Goal: Check status: Check status

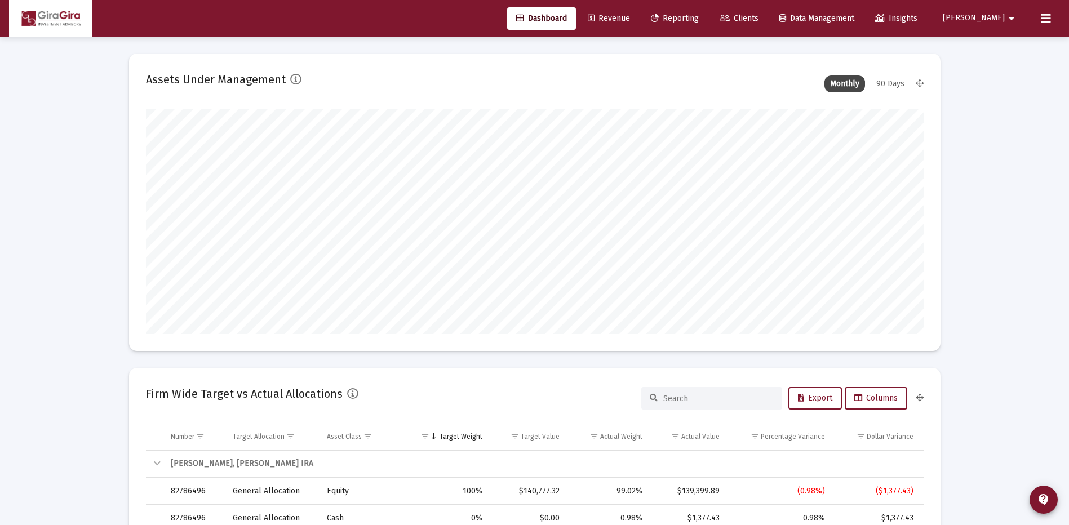
click at [699, 14] on span "Reporting" at bounding box center [675, 19] width 48 height 10
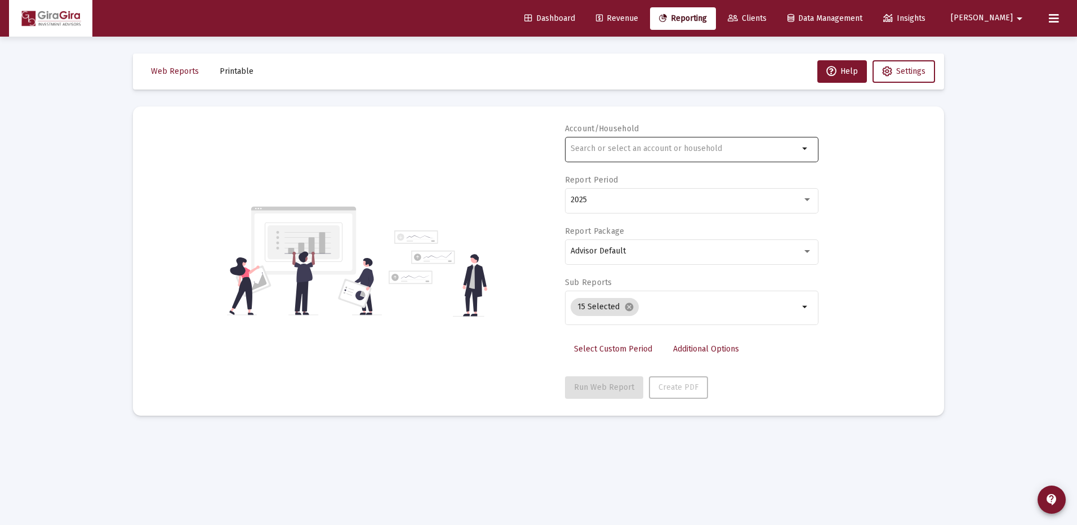
click at [579, 148] on input "text" at bounding box center [685, 148] width 228 height 9
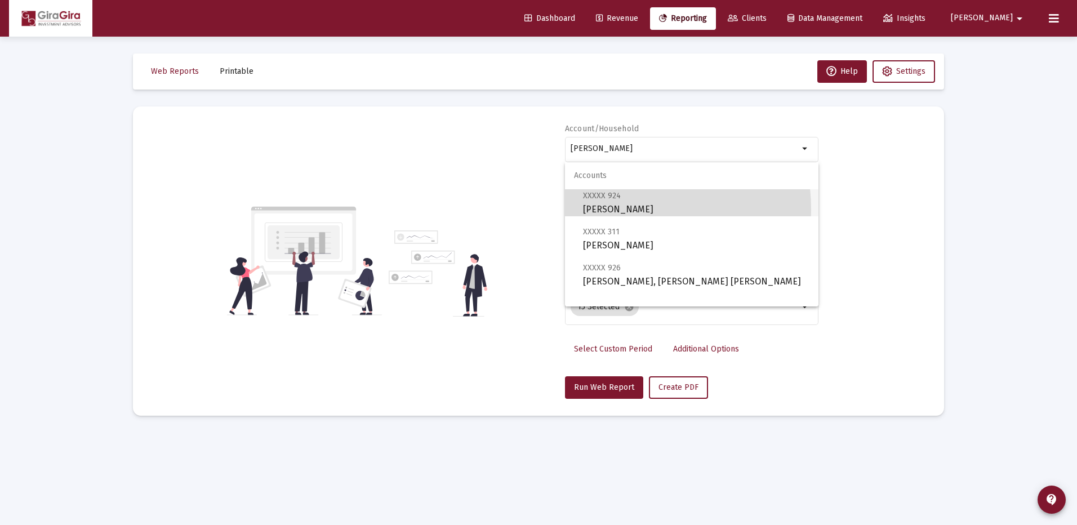
click at [613, 208] on span "XXXXX 924 [PERSON_NAME]" at bounding box center [696, 203] width 227 height 28
type input "[PERSON_NAME]"
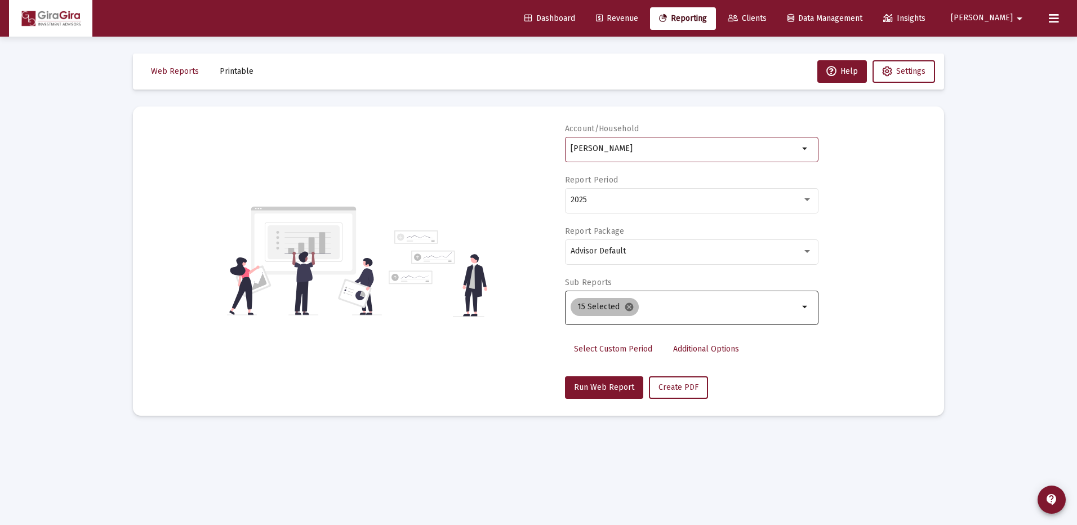
click at [628, 306] on mat-icon "cancel" at bounding box center [629, 307] width 10 height 10
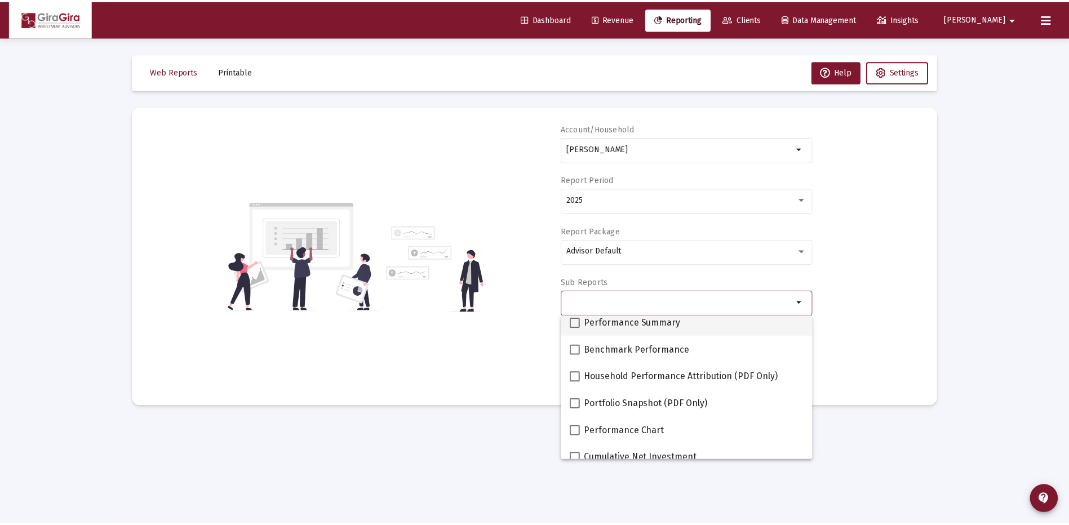
scroll to position [113, 0]
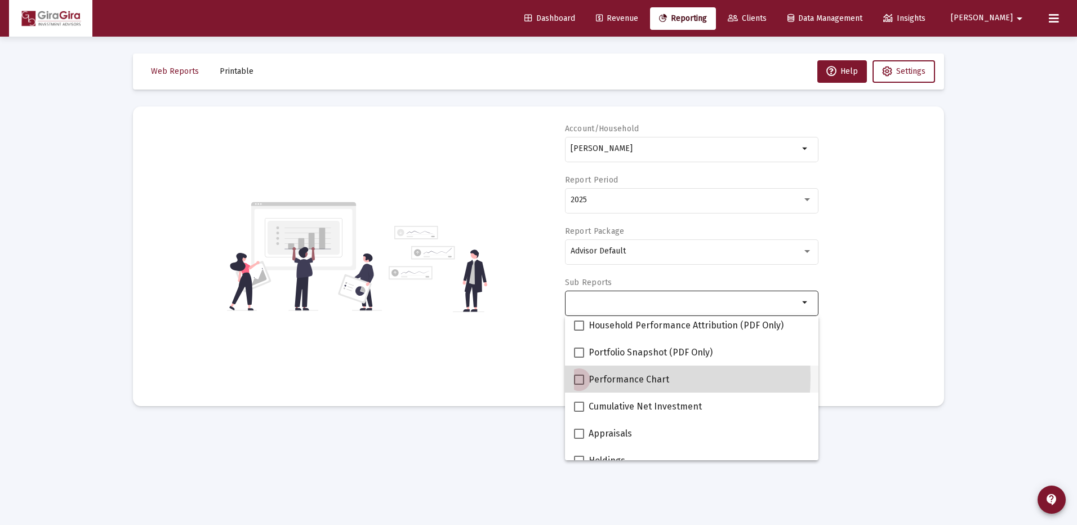
click at [578, 376] on span at bounding box center [579, 380] width 10 height 10
click at [579, 385] on input "Performance Chart" at bounding box center [579, 385] width 1 height 1
checkbox input "true"
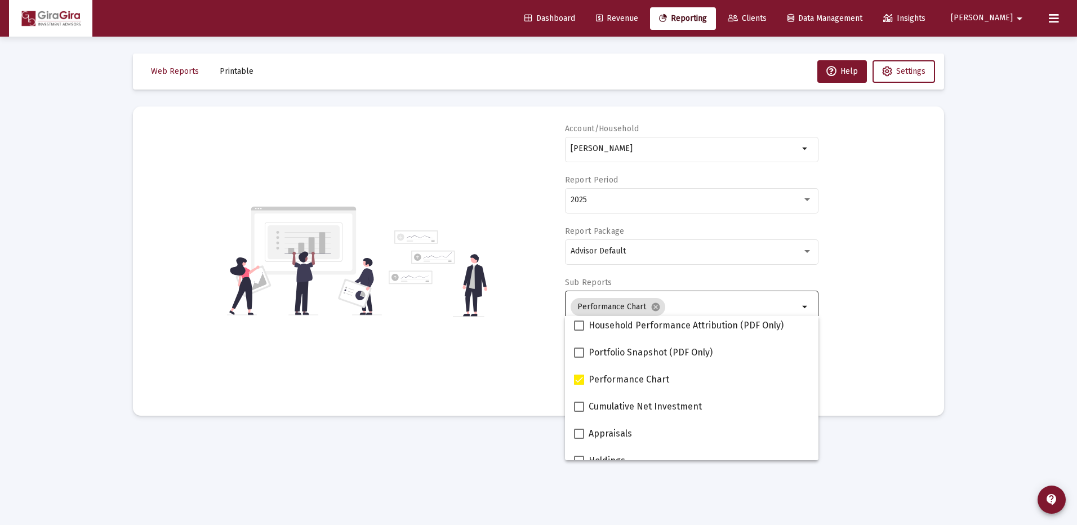
click at [856, 313] on div "Account/[PERSON_NAME] Trust arrow_drop_down Report Period 2025 Report Package A…" at bounding box center [539, 261] width 778 height 276
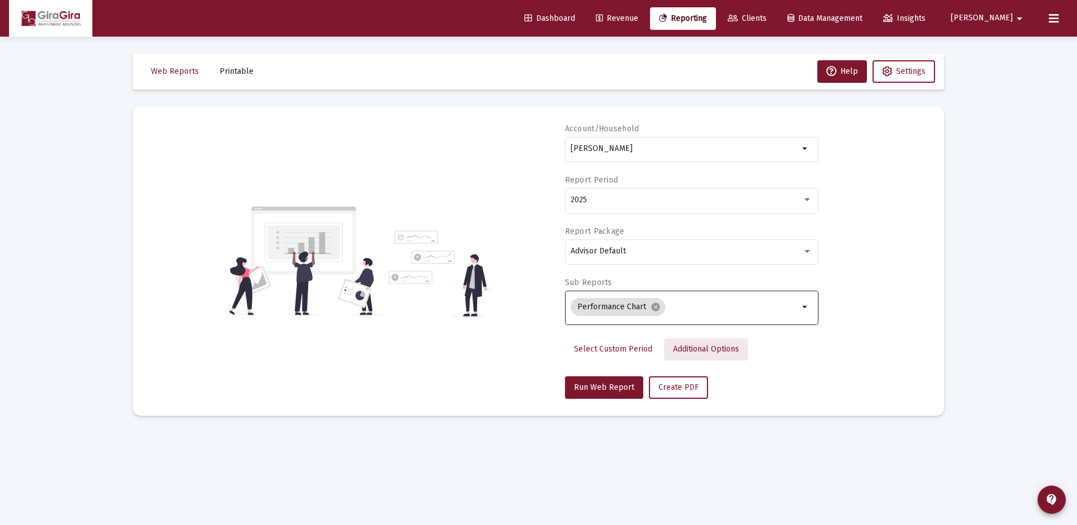
click at [687, 347] on span "Additional Options" at bounding box center [706, 349] width 66 height 10
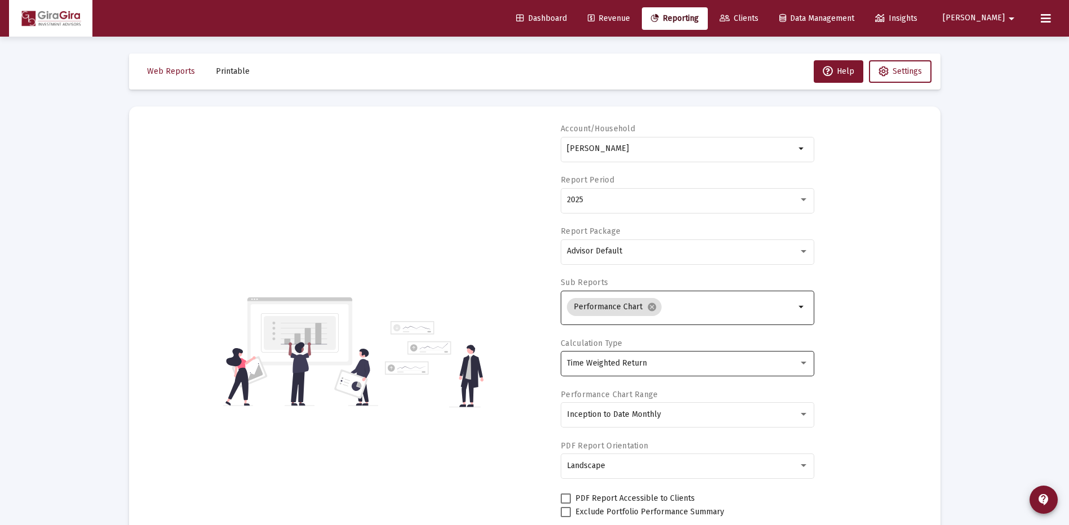
click at [625, 361] on span "Time Weighted Return" at bounding box center [607, 363] width 80 height 10
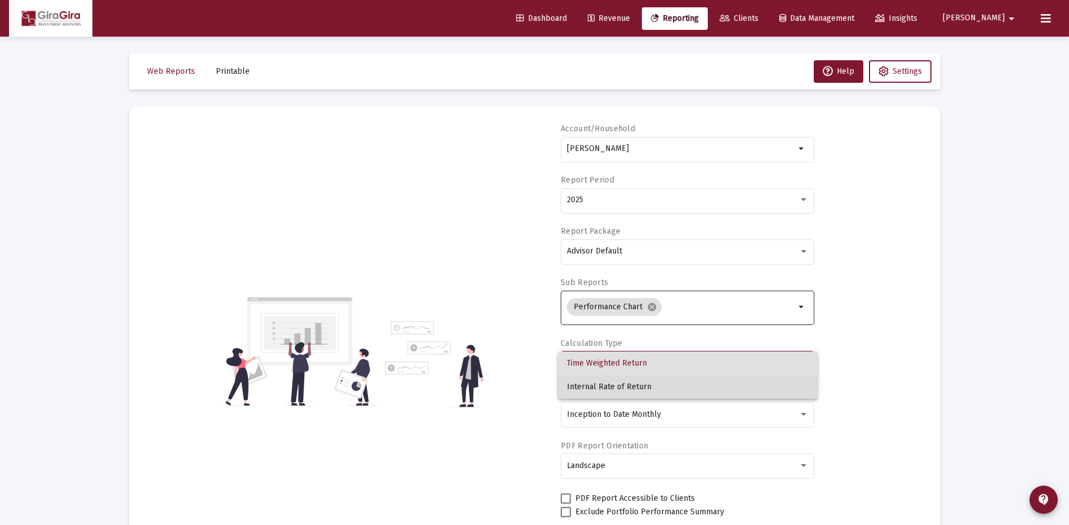
click at [607, 387] on span "Internal Rate of Return" at bounding box center [688, 387] width 242 height 24
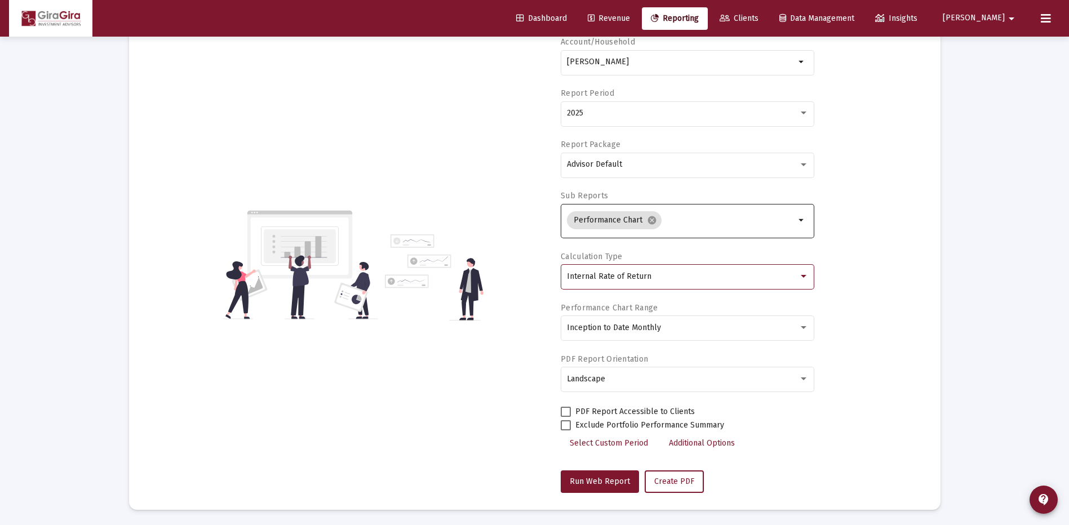
scroll to position [88, 0]
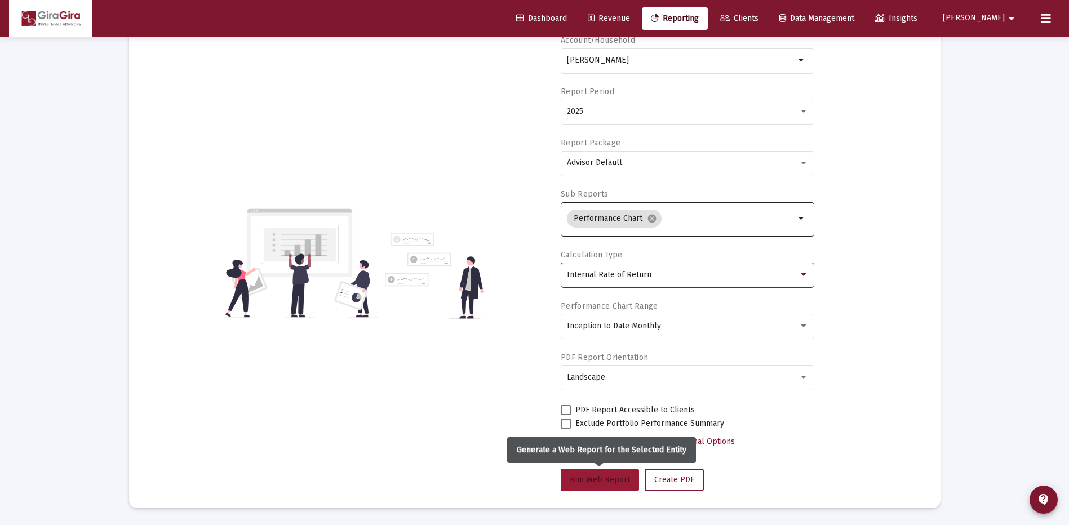
click at [609, 479] on span "Run Web Report" at bounding box center [600, 480] width 60 height 10
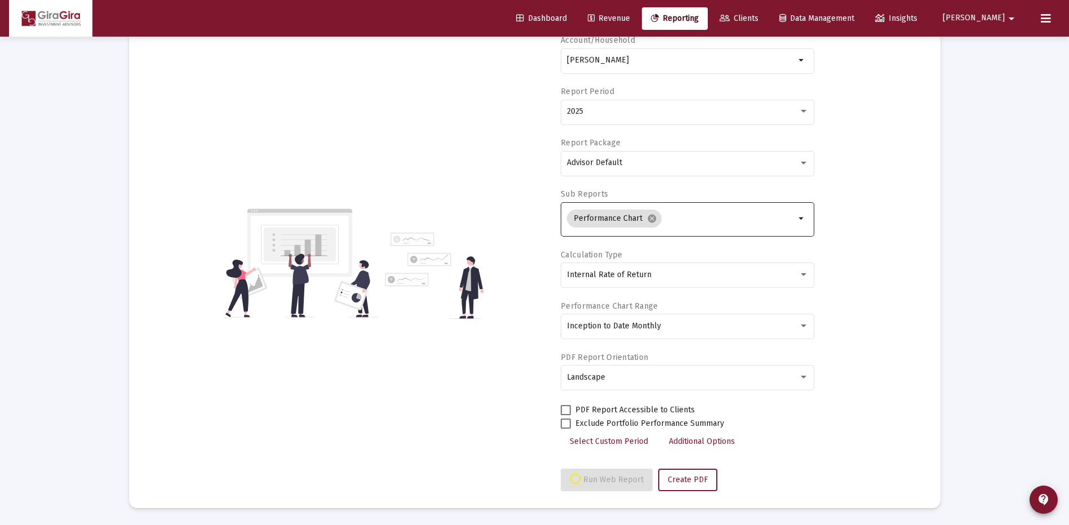
select select "View all"
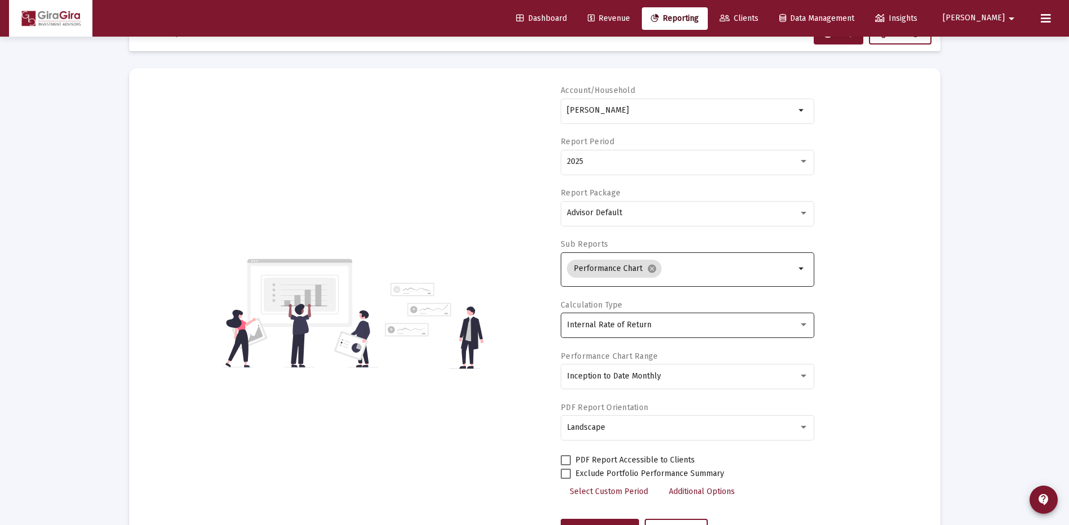
scroll to position [0, 0]
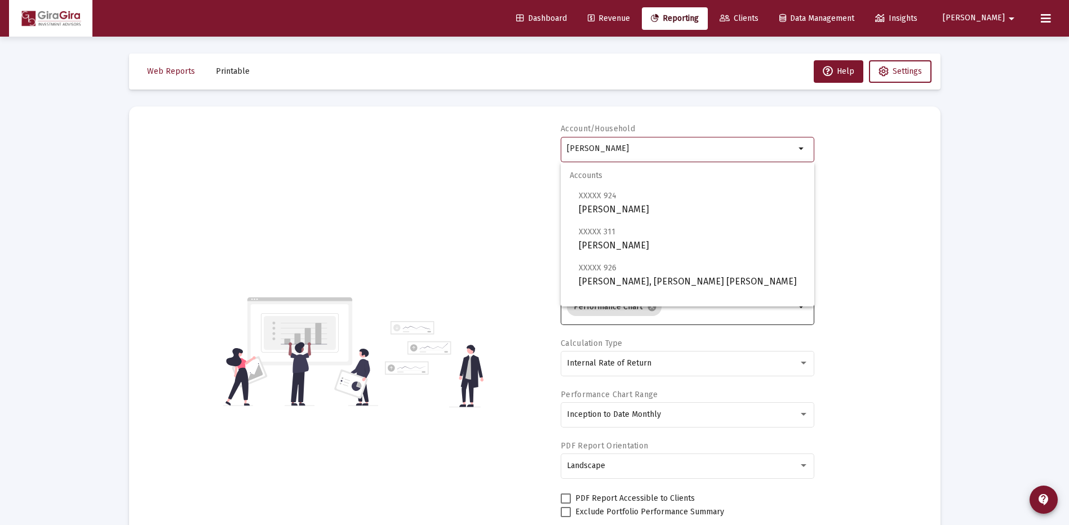
drag, startPoint x: 568, startPoint y: 145, endPoint x: 1188, endPoint y: 181, distance: 621.4
click at [1068, 181] on html "Dashboard Revenue Reporting Clients Data Management Insights [PERSON_NAME] Inte…" at bounding box center [534, 262] width 1069 height 525
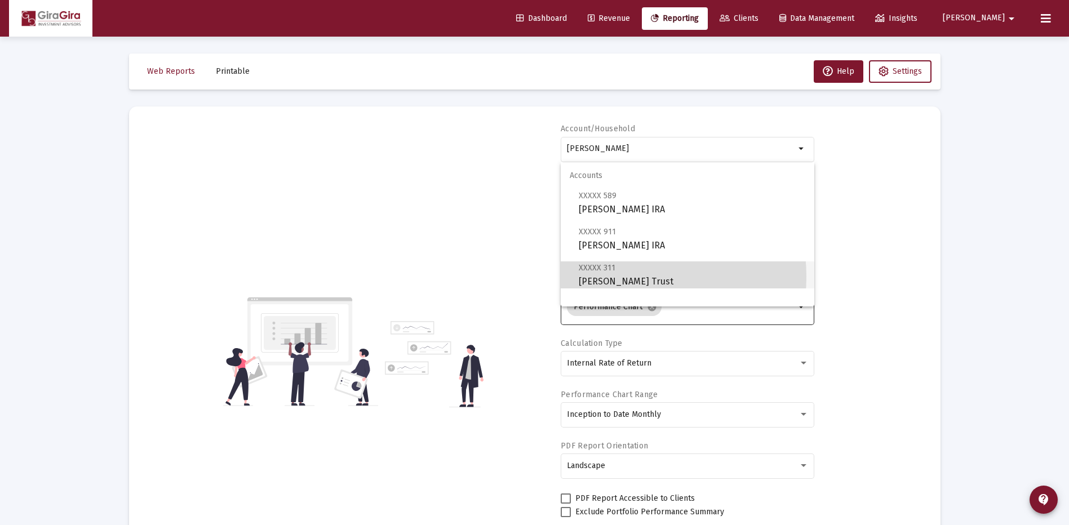
click at [605, 277] on span "XXXXX 311 [PERSON_NAME] Trust" at bounding box center [692, 275] width 227 height 28
type input "[PERSON_NAME] Trust"
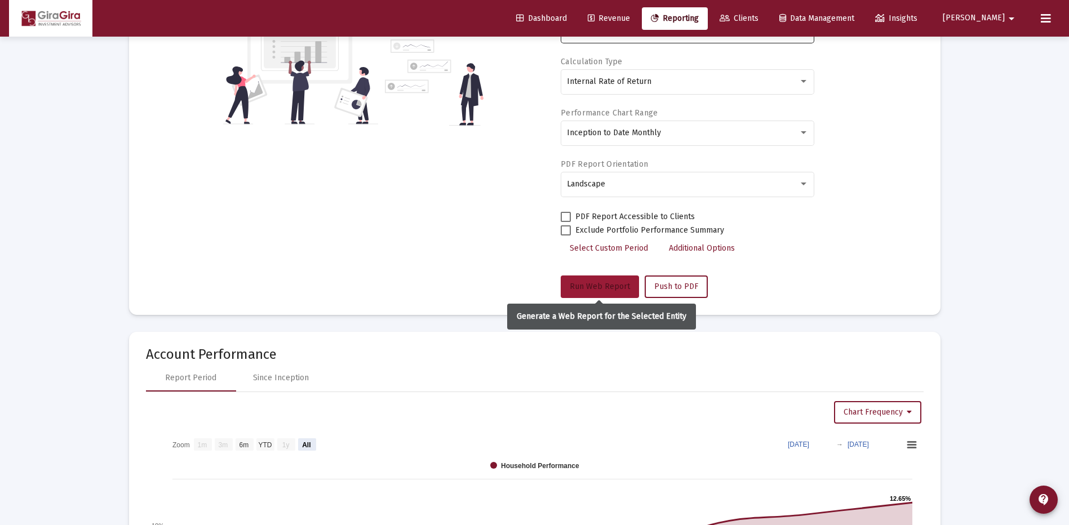
click at [589, 282] on span "Run Web Report" at bounding box center [600, 287] width 60 height 10
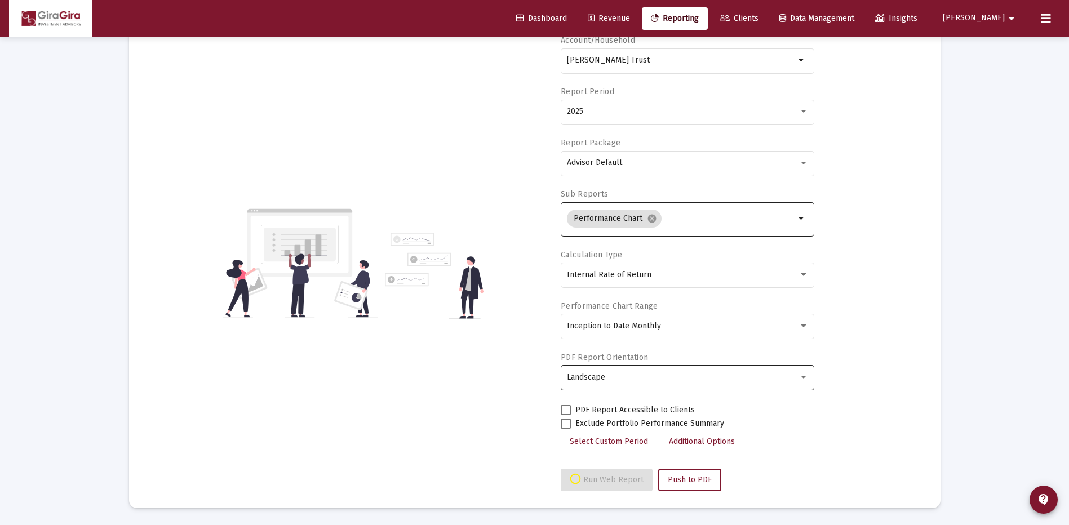
scroll to position [282, 0]
select select "View all"
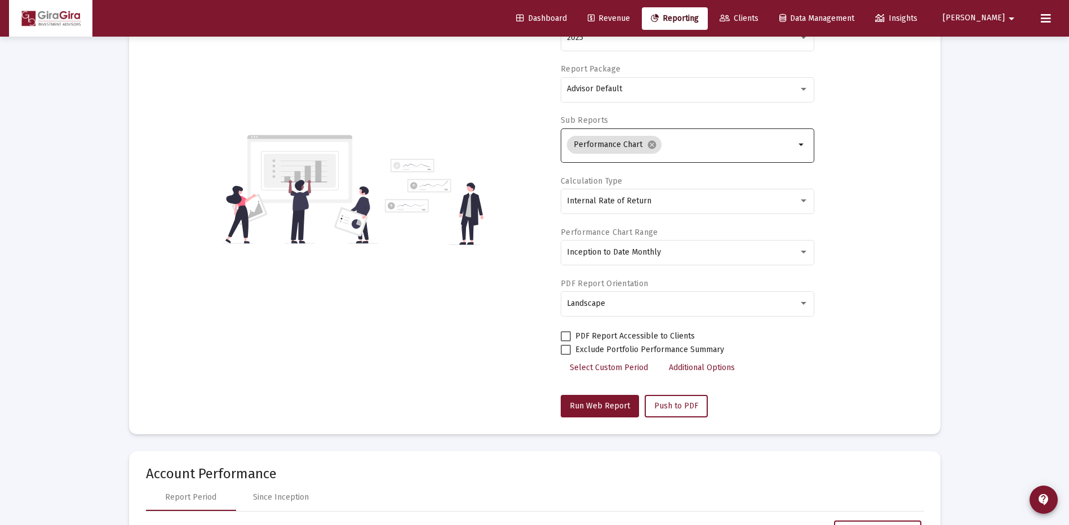
scroll to position [56, 0]
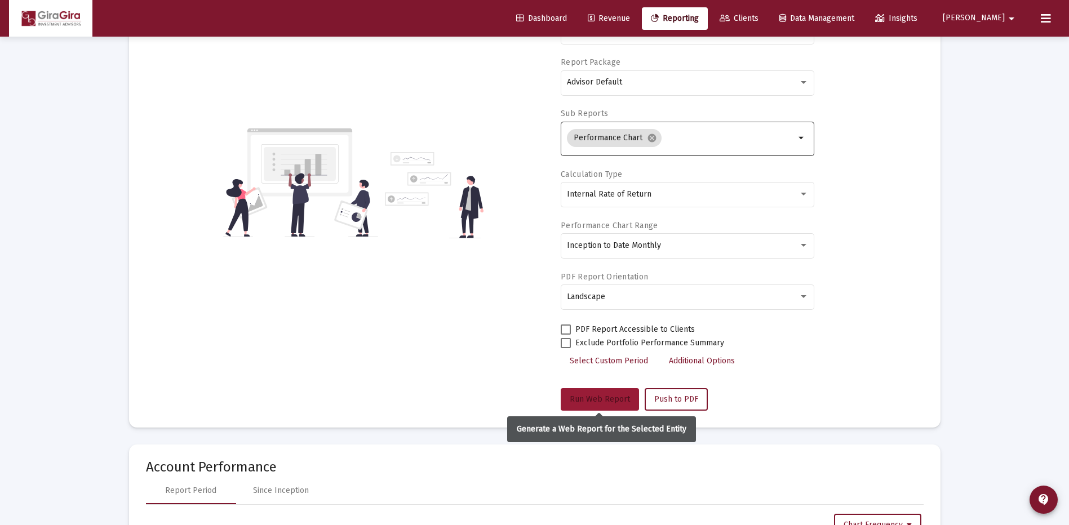
click at [607, 396] on span "Run Web Report" at bounding box center [600, 399] width 60 height 10
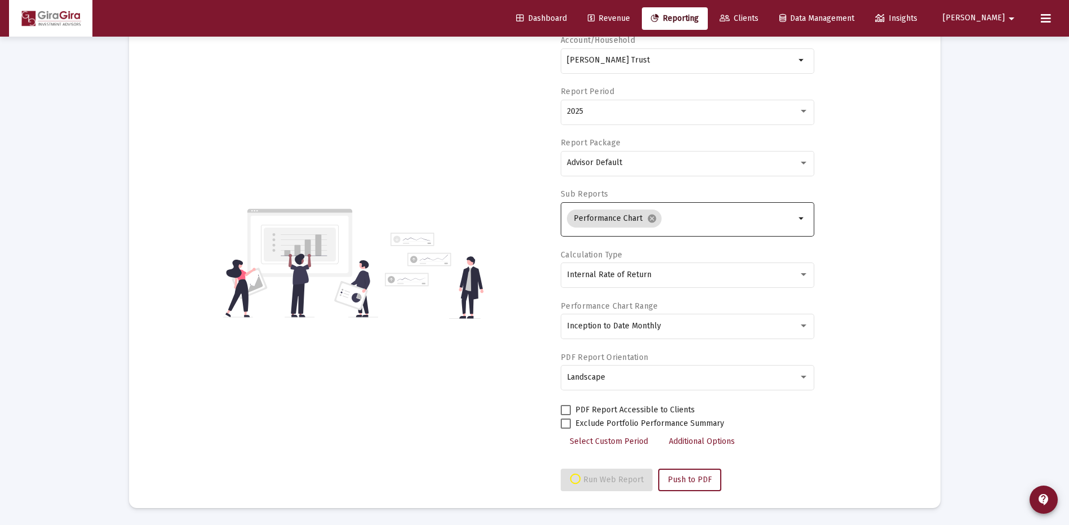
select select "View all"
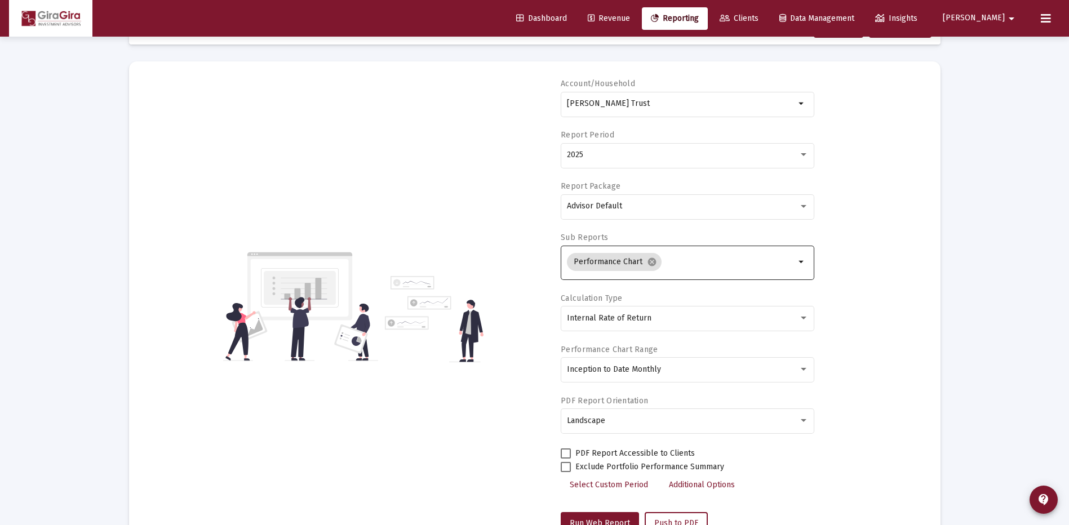
scroll to position [0, 0]
